Goal: Communication & Community: Participate in discussion

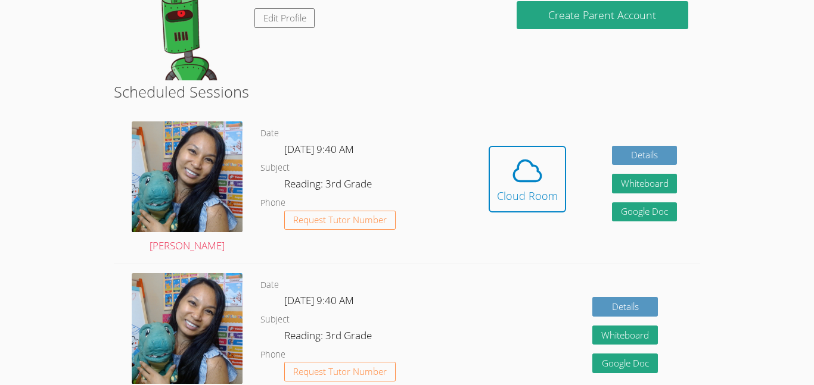
scroll to position [154, 0]
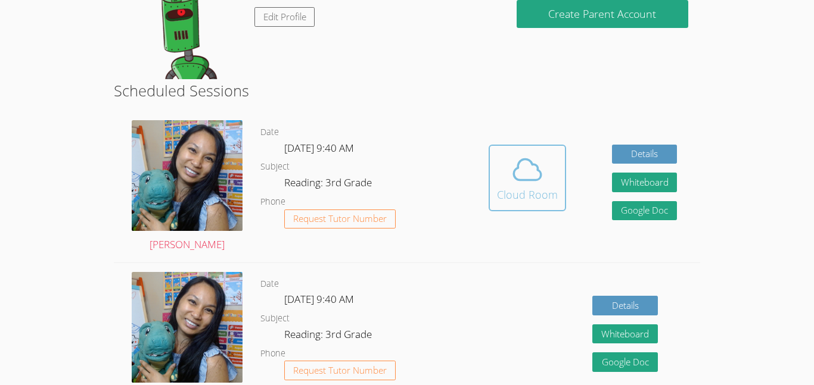
click at [551, 186] on div "Cloud Room" at bounding box center [527, 194] width 61 height 17
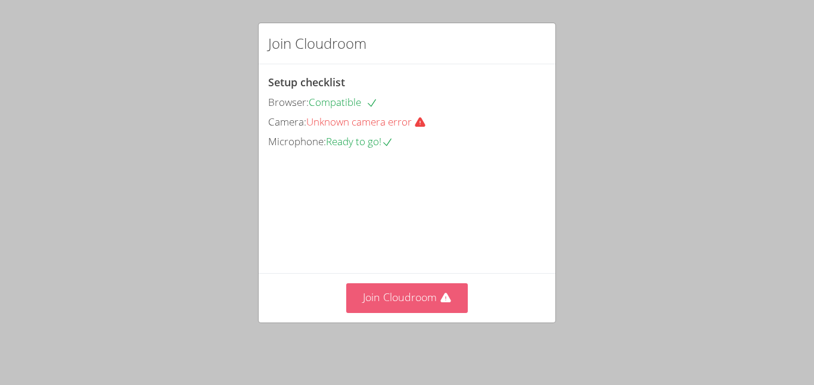
click at [412, 290] on button "Join Cloudroom" at bounding box center [407, 298] width 122 height 29
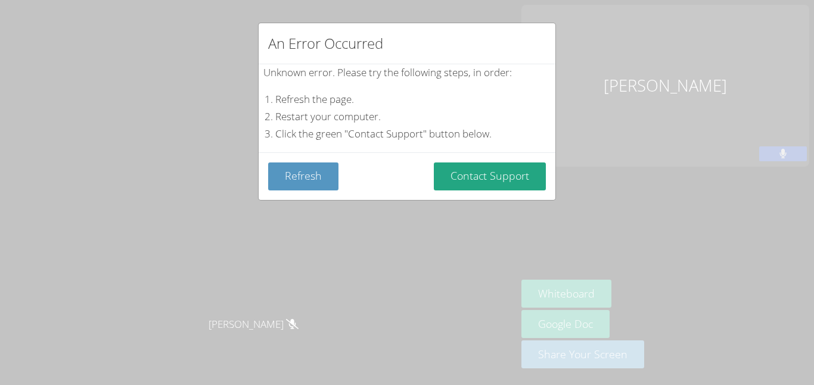
click at [356, 236] on div "An Error Occurred Unknown error. Please try the following steps, in order: Refr…" at bounding box center [407, 192] width 814 height 385
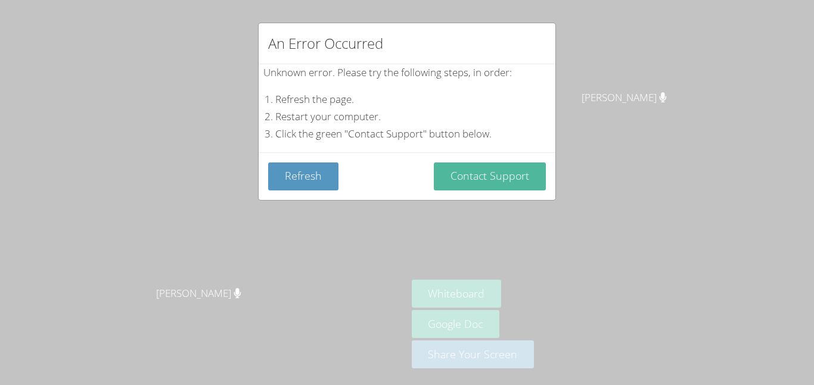
click at [533, 168] on button "Contact Support" at bounding box center [490, 177] width 112 height 28
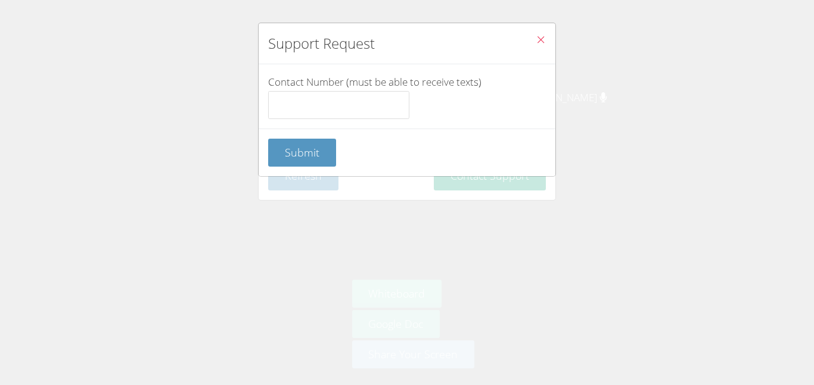
click at [544, 41] on icon "Close" at bounding box center [541, 40] width 10 height 10
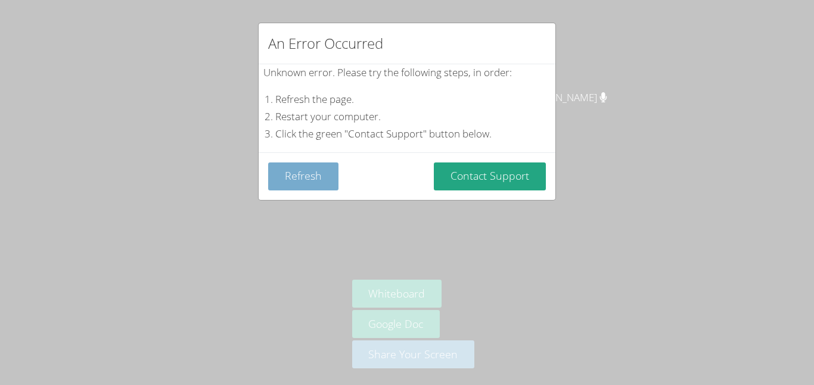
click at [314, 174] on button "Refresh" at bounding box center [303, 177] width 70 height 28
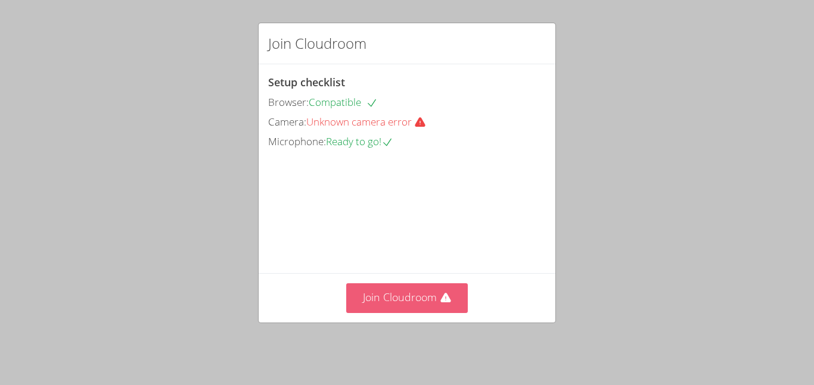
click at [391, 306] on button "Join Cloudroom" at bounding box center [407, 298] width 122 height 29
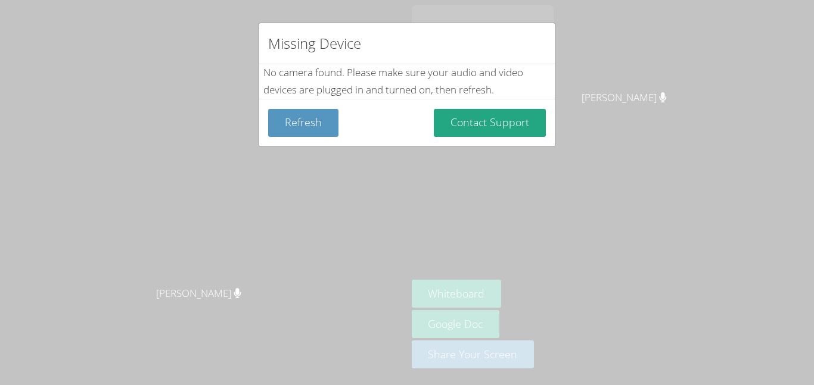
click at [605, 164] on div "Missing Device No camera found . Please make sure your audio and video devices …" at bounding box center [407, 192] width 814 height 385
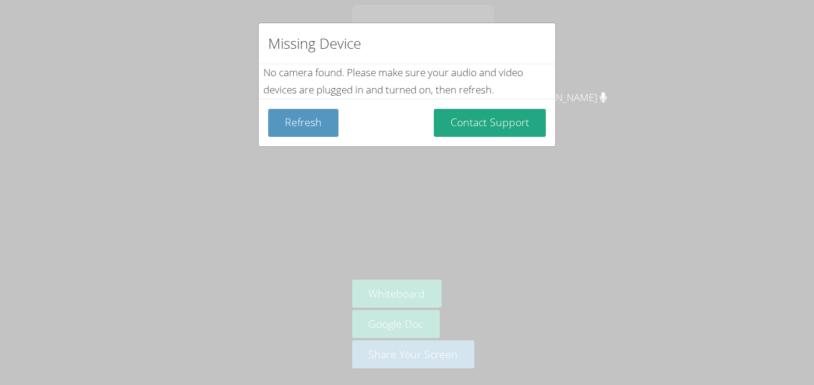
click at [368, 130] on div "Refresh Contact Support" at bounding box center [407, 123] width 278 height 28
click at [550, 245] on div "Missing Device No camera found . Please make sure your audio and video devices …" at bounding box center [407, 192] width 814 height 385
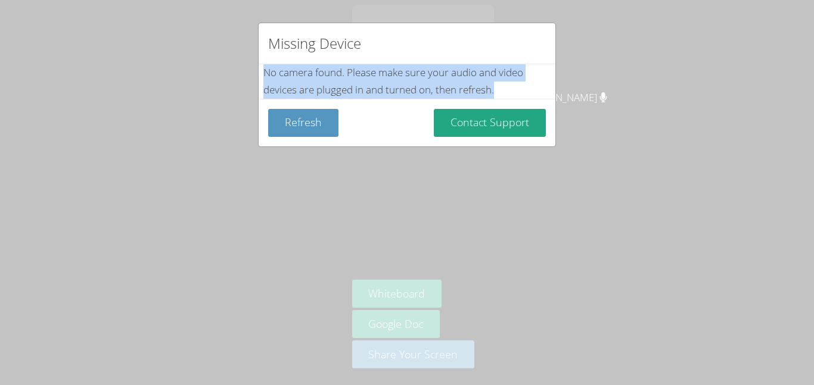
click at [550, 245] on div "Missing Device No camera found . Please make sure your audio and video devices …" at bounding box center [407, 192] width 814 height 385
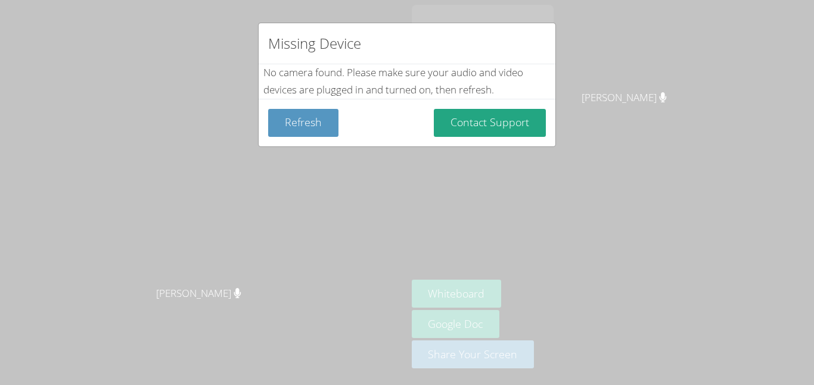
click at [621, 133] on div "Missing Device No camera found . Please make sure your audio and video devices …" at bounding box center [407, 192] width 814 height 385
click at [245, 205] on div "Missing Device No camera found . Please make sure your audio and video devices …" at bounding box center [407, 192] width 814 height 385
click at [485, 126] on button "Contact Support" at bounding box center [490, 123] width 112 height 28
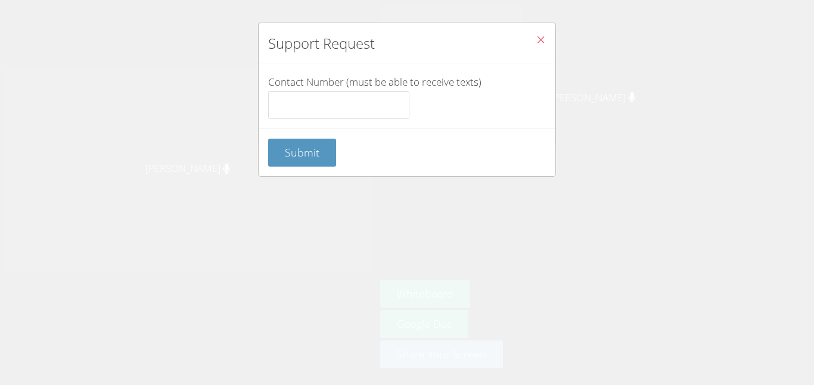
click at [544, 36] on icon "Close" at bounding box center [541, 40] width 10 height 10
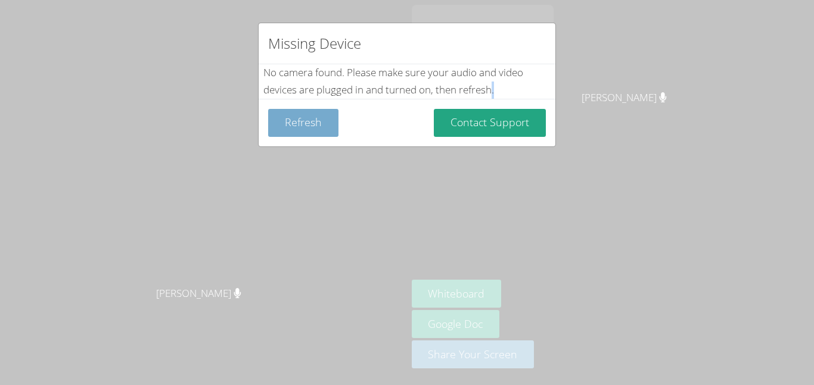
click at [306, 129] on button "Refresh" at bounding box center [303, 123] width 70 height 28
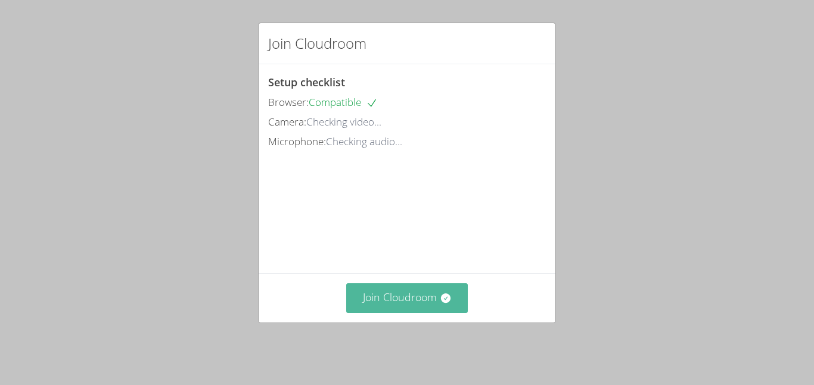
click at [403, 304] on button "Join Cloudroom" at bounding box center [407, 298] width 122 height 29
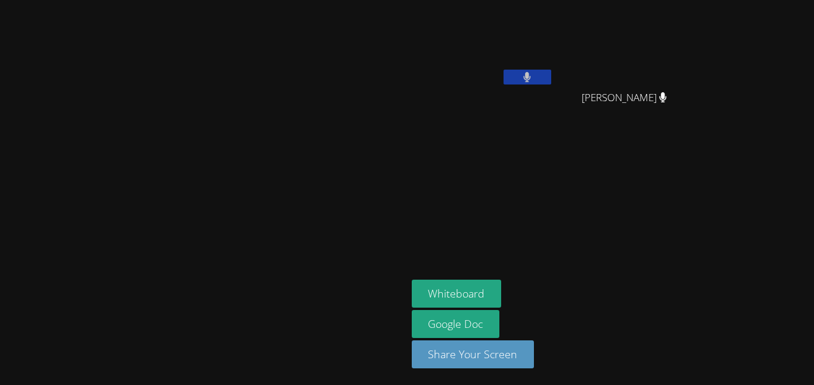
click at [551, 80] on button at bounding box center [527, 77] width 48 height 15
click at [553, 64] on video at bounding box center [483, 45] width 142 height 80
click at [533, 76] on icon at bounding box center [527, 77] width 13 height 10
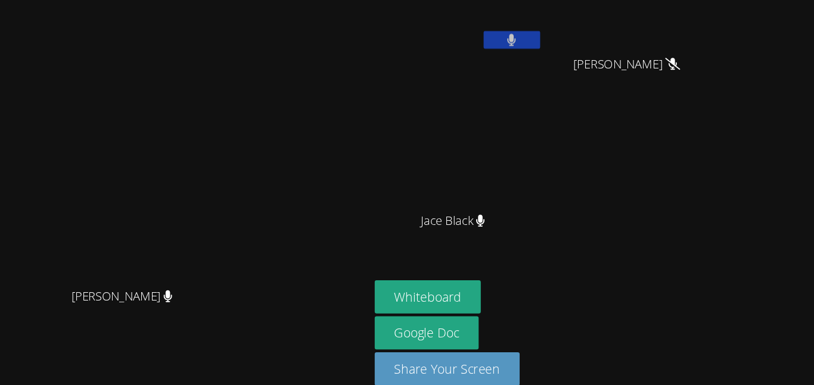
click at [531, 76] on icon at bounding box center [527, 77] width 7 height 10
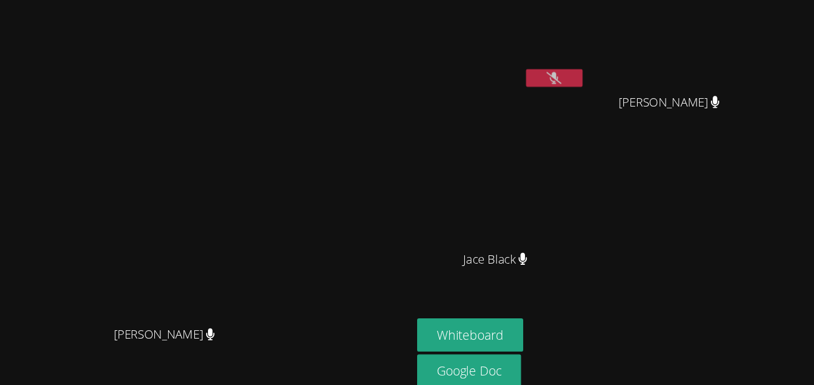
click at [551, 74] on button at bounding box center [527, 77] width 48 height 15
click at [551, 82] on button at bounding box center [527, 77] width 48 height 15
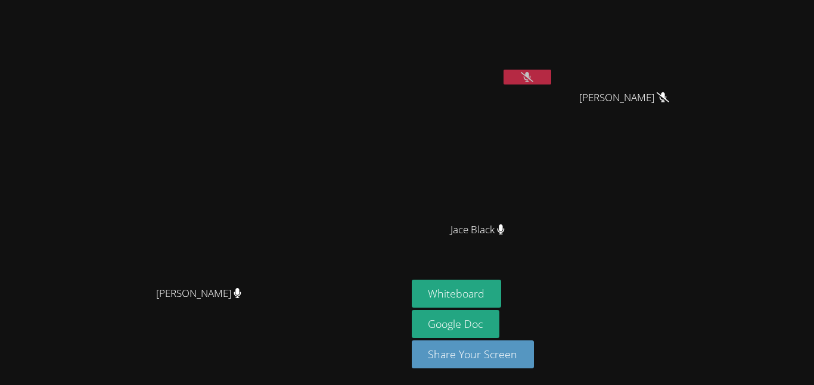
click at [533, 77] on icon at bounding box center [527, 77] width 13 height 10
click at [534, 359] on button "Share Your Screen" at bounding box center [473, 355] width 123 height 28
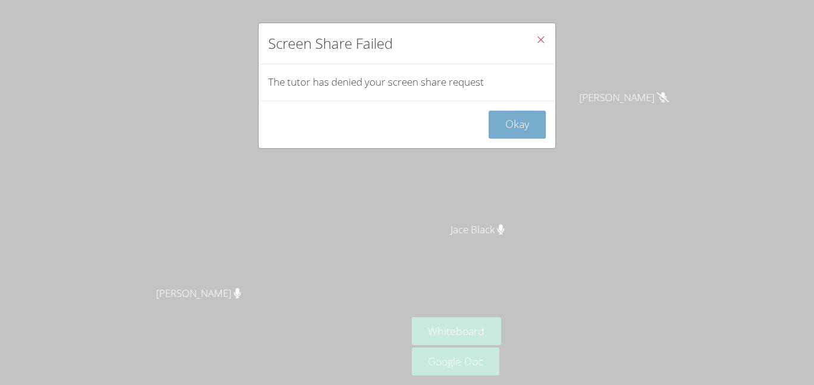
click at [505, 124] on button "Okay" at bounding box center [516, 125] width 57 height 28
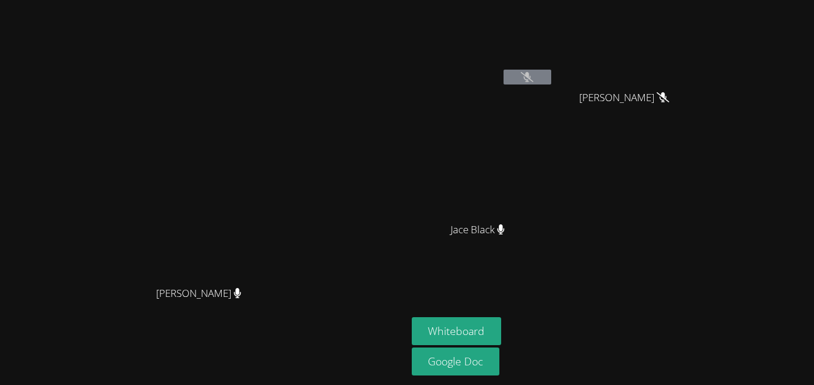
click at [533, 73] on icon at bounding box center [527, 77] width 13 height 10
drag, startPoint x: 630, startPoint y: 71, endPoint x: 622, endPoint y: 75, distance: 8.5
click at [551, 75] on button at bounding box center [527, 77] width 48 height 15
click at [533, 76] on icon at bounding box center [527, 77] width 13 height 10
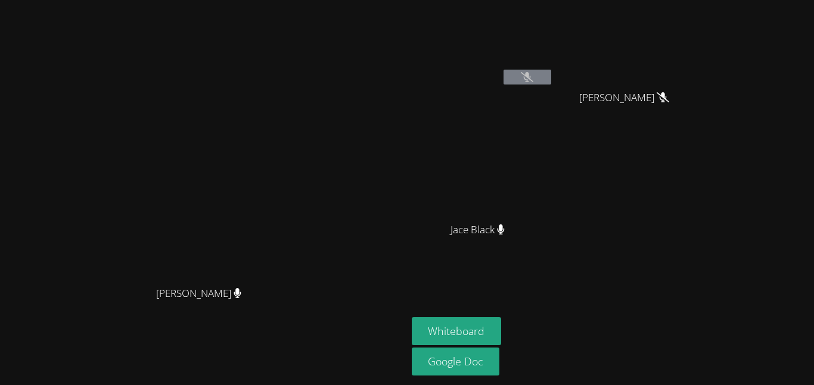
click at [551, 79] on button at bounding box center [527, 77] width 48 height 15
click at [551, 71] on button at bounding box center [527, 77] width 48 height 15
click at [533, 81] on icon at bounding box center [527, 77] width 13 height 10
